Goal: Navigation & Orientation: Find specific page/section

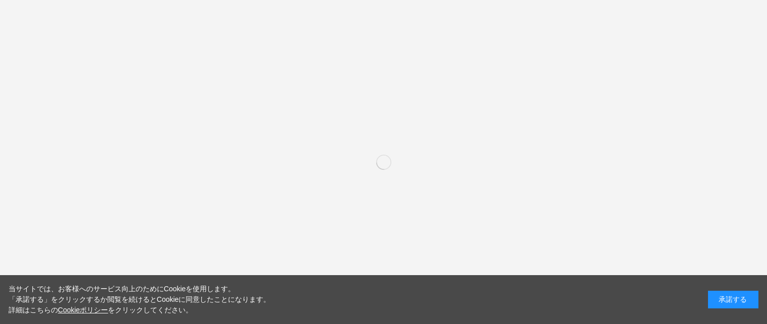
click at [735, 303] on div "承諾する" at bounding box center [733, 300] width 50 height 18
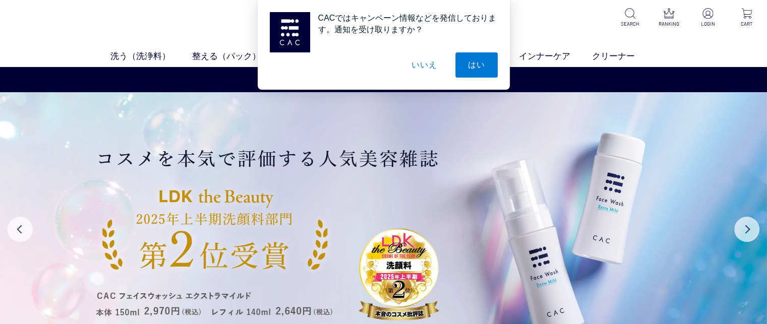
drag, startPoint x: 470, startPoint y: 76, endPoint x: 449, endPoint y: 74, distance: 21.3
click at [470, 76] on button "はい" at bounding box center [476, 64] width 42 height 25
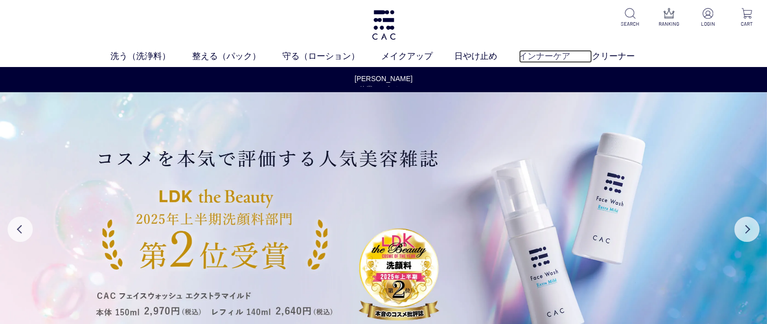
click at [532, 53] on link "インナーケア" at bounding box center [555, 56] width 73 height 13
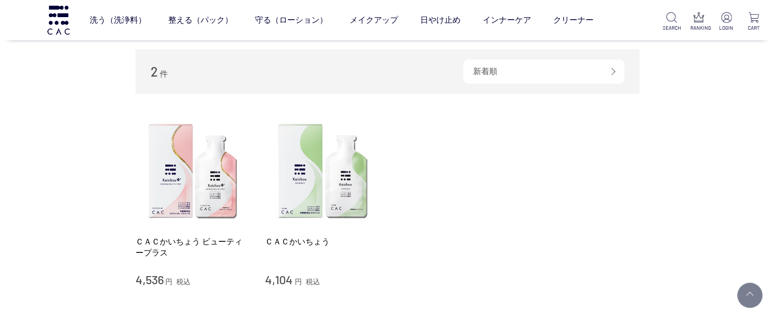
scroll to position [151, 0]
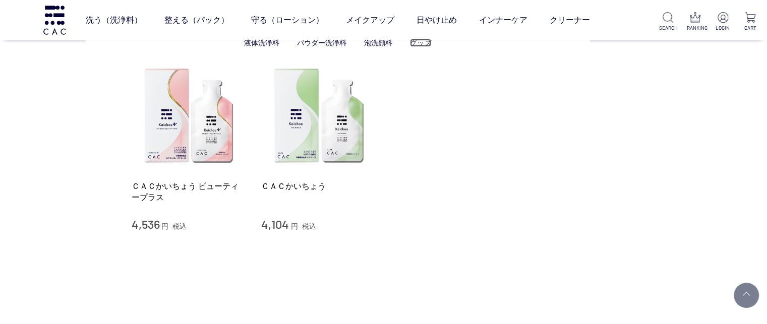
click at [410, 40] on link "グッズ" at bounding box center [420, 43] width 21 height 8
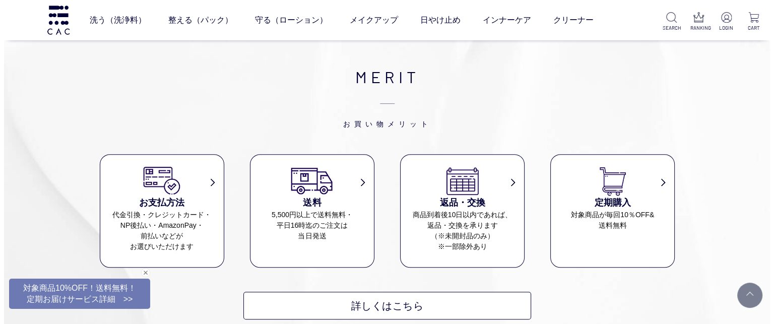
scroll to position [504, 0]
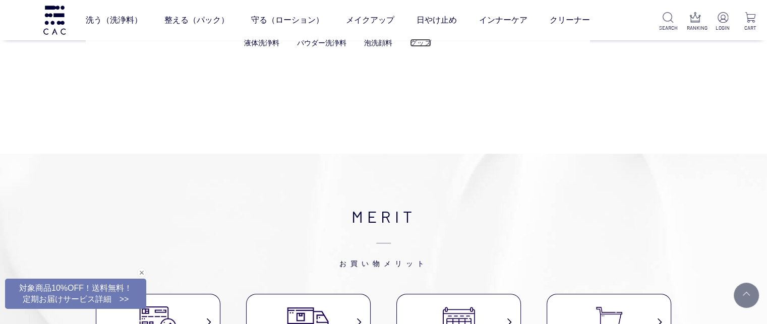
click at [429, 46] on link "グッズ" at bounding box center [420, 43] width 21 height 8
